Goal: Check status: Check status

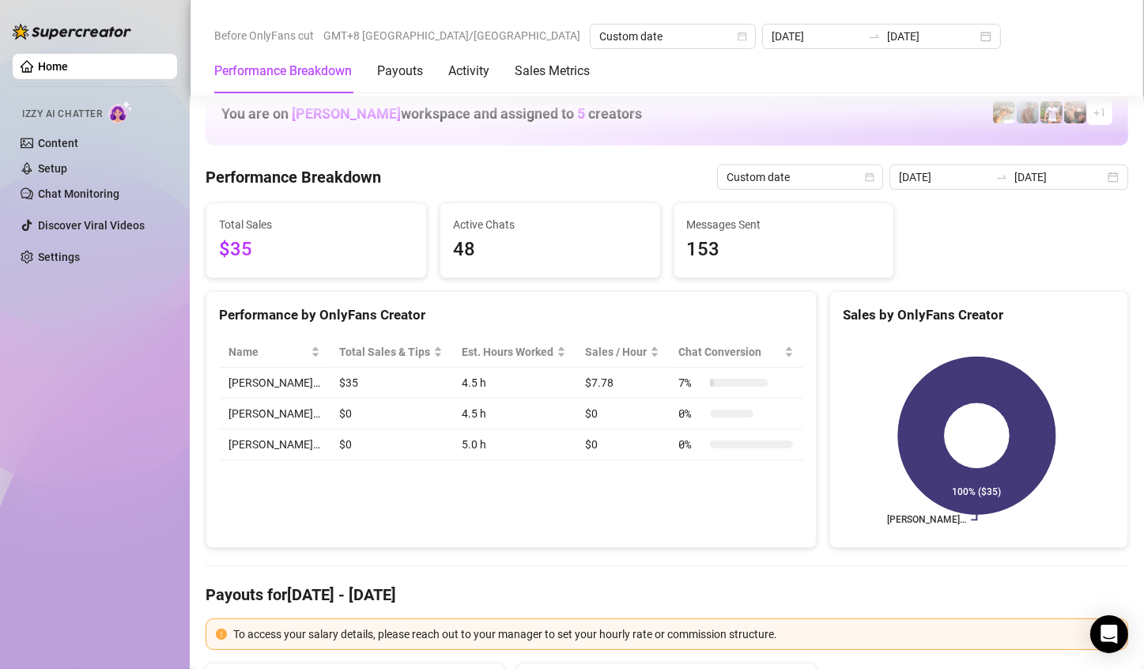
scroll to position [1819, 0]
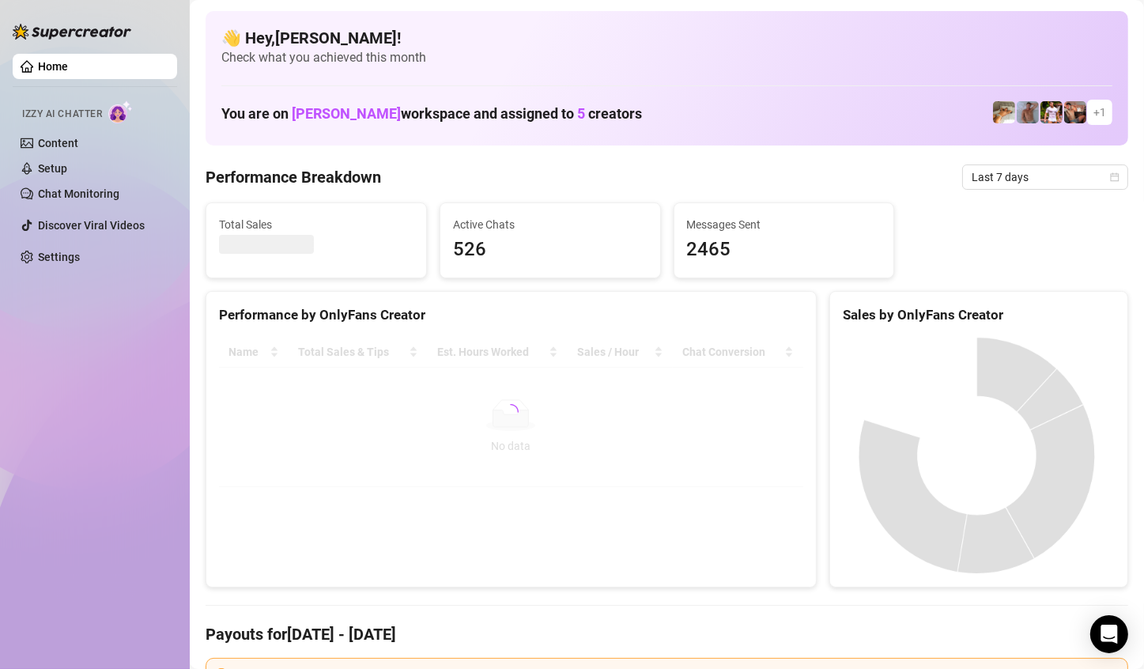
click at [1007, 333] on div at bounding box center [978, 455] width 297 height 263
click at [1082, 180] on span "Last 7 days" at bounding box center [1045, 177] width 147 height 24
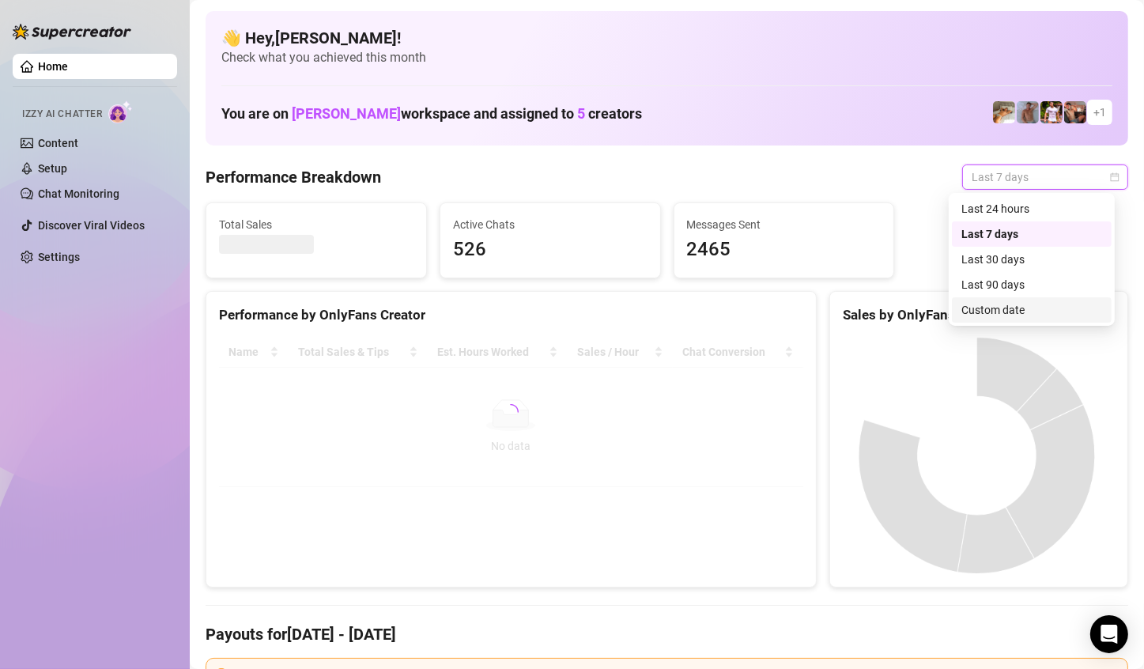
click at [1001, 305] on div "Custom date" at bounding box center [1032, 309] width 141 height 17
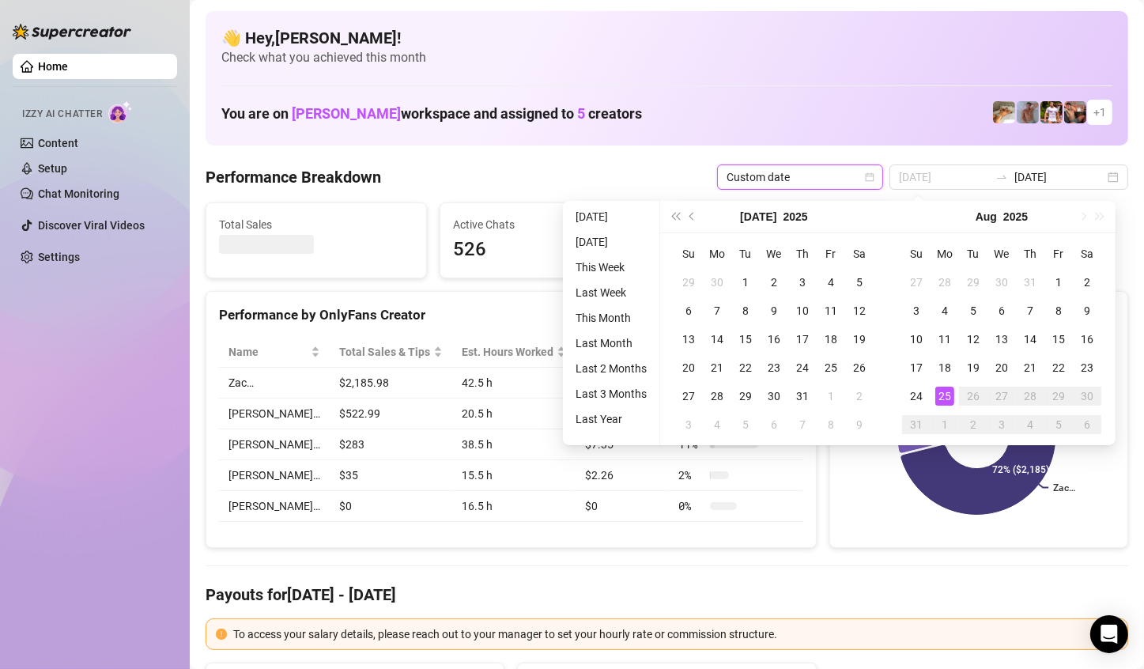
type input "[DATE]"
click at [935, 403] on div "25" at bounding box center [944, 396] width 19 height 19
type input "[DATE]"
